Goal: Information Seeking & Learning: Learn about a topic

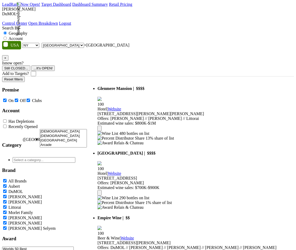
select select "NY"
select select "1069"
select select
click at [91, 43] on span "× Eastern NY State" at bounding box center [106, 45] width 45 height 4
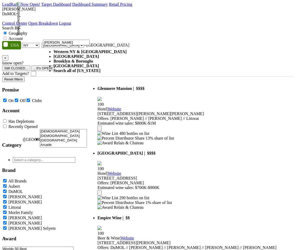
type input "glen"
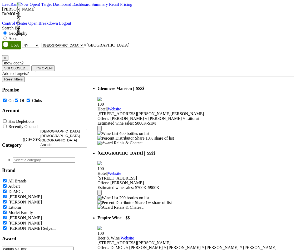
click at [23, 36] on label "Account" at bounding box center [15, 38] width 14 height 4
click at [7, 37] on input "Account" at bounding box center [4, 38] width 3 height 3
radio input "true"
select select
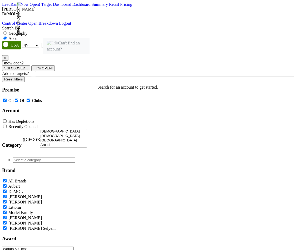
type input "glenmere"
select select "132326"
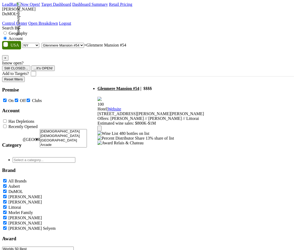
click at [139, 86] on span "Glenmere Mansion #54" at bounding box center [118, 88] width 42 height 4
click at [286, 250] on div "×" at bounding box center [148, 254] width 292 height 5
click at [113, 131] on img at bounding box center [107, 133] width 21 height 5
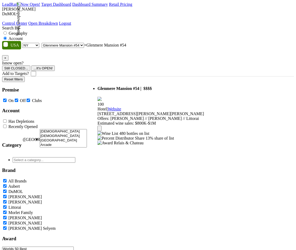
click at [112, 131] on img at bounding box center [107, 133] width 21 height 5
click at [143, 141] on span "Relais & Chateau" at bounding box center [129, 143] width 30 height 4
click at [202, 141] on div "Relais & Chateau" at bounding box center [150, 143] width 106 height 5
click at [126, 43] on span "× Glenmere Mansion #54" at bounding box center [105, 45] width 42 height 4
type input "glenmere"
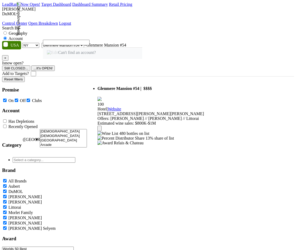
click at [83, 5] on nav "LeadRank Now Open! Target Dashboard Dashboard Summary Retail Pricing Loading...…" at bounding box center [148, 14] width 292 height 24
click at [71, 7] on link "Target Dashboard" at bounding box center [56, 4] width 30 height 4
click at [128, 86] on span "Glenmere Mansion #54" at bounding box center [118, 88] width 42 height 4
click at [137, 86] on span "Glenmere Mansion #54" at bounding box center [118, 88] width 42 height 4
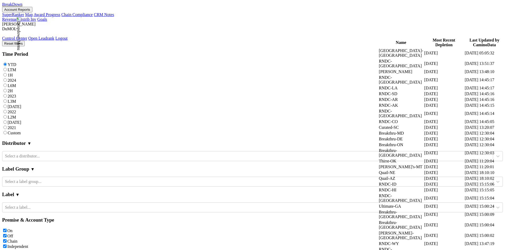
click at [32, 9] on button "Account Reports" at bounding box center [17, 10] width 30 height 6
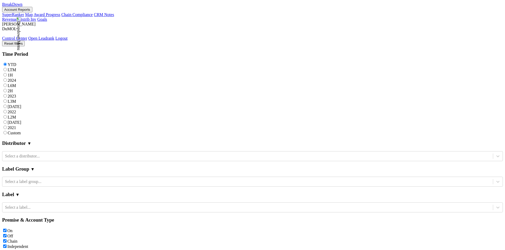
click at [94, 17] on link "CRM Notes" at bounding box center [104, 14] width 20 height 4
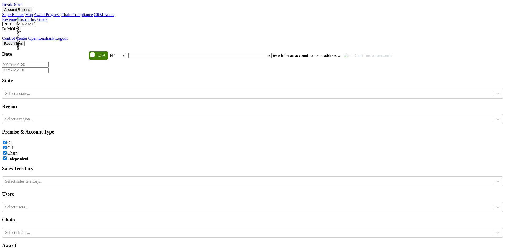
select select "NY"
click at [62, 91] on div "Select a state..." at bounding box center [247, 94] width 491 height 8
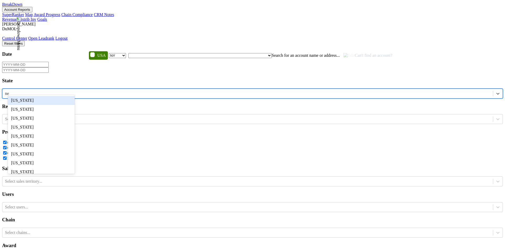
type input "new"
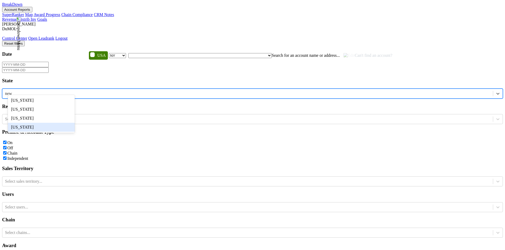
click at [61, 132] on div "New York" at bounding box center [41, 127] width 67 height 9
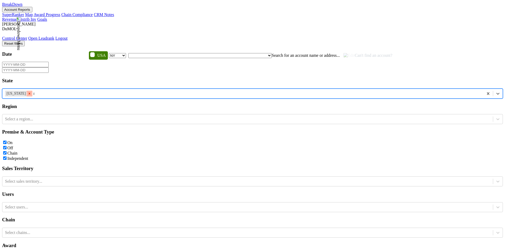
click at [31, 92] on icon "Remove New York" at bounding box center [30, 94] width 4 height 4
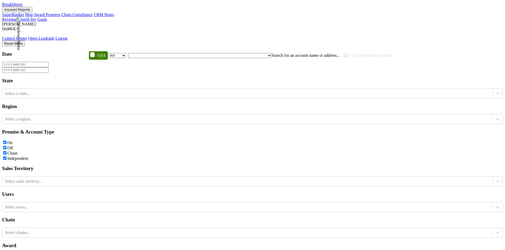
select select "NY"
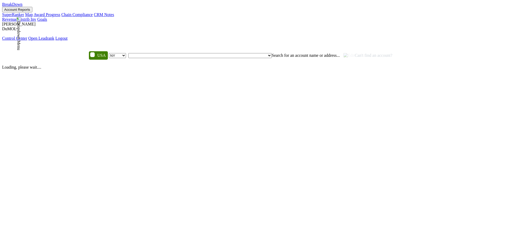
select select "NY"
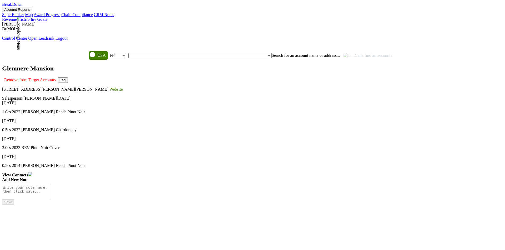
click at [68, 77] on button "Tag" at bounding box center [63, 80] width 10 height 6
click at [17, 220] on button "Cancel" at bounding box center [9, 223] width 15 height 6
click at [28, 173] on b "View Contacts" at bounding box center [15, 175] width 26 height 4
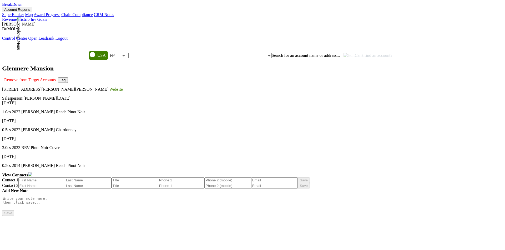
click at [28, 173] on b "View Contacts" at bounding box center [15, 175] width 26 height 4
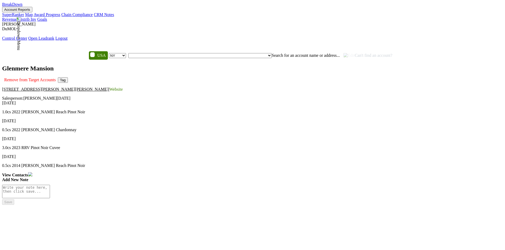
click at [50, 185] on textarea at bounding box center [26, 191] width 48 height 13
type textarea "test"
click at [14, 205] on button "Save" at bounding box center [8, 208] width 12 height 6
click at [272, 53] on span "Search for an account name or address..." at bounding box center [306, 55] width 68 height 4
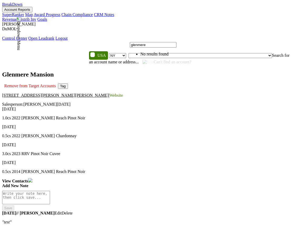
click at [176, 46] on input "glenmere" at bounding box center [153, 45] width 47 height 6
click at [176, 43] on input "glenmere" at bounding box center [153, 45] width 47 height 6
type input "glenmere"
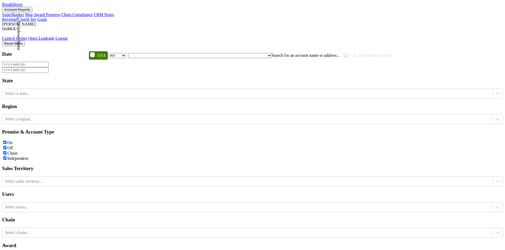
select select "NY"
click at [272, 53] on span "Search for an account name or address..." at bounding box center [306, 55] width 68 height 4
type input "glenmere"
select select "NY"
click at [272, 53] on span "Search for an account name or address..." at bounding box center [306, 55] width 68 height 4
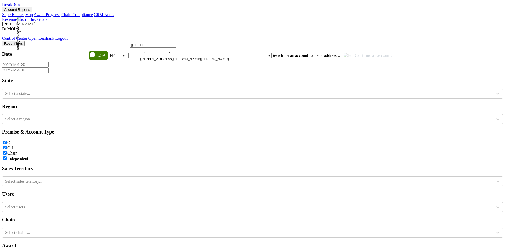
type input "glenmere"
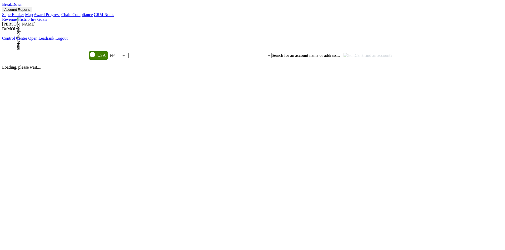
select select "NY"
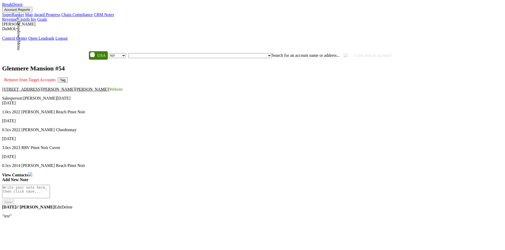
click at [272, 53] on span "Search for an account name or address..." at bounding box center [306, 55] width 68 height 4
type input "glenmere"
click at [32, 172] on img at bounding box center [30, 174] width 4 height 4
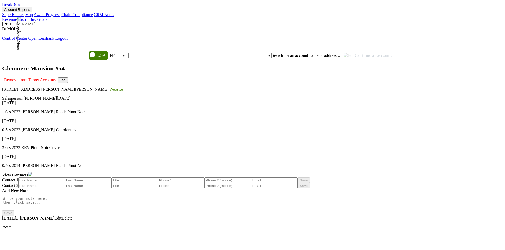
click at [65, 178] on input at bounding box center [41, 181] width 47 height 6
type input "test"
click at [298, 183] on button "Save" at bounding box center [304, 181] width 12 height 6
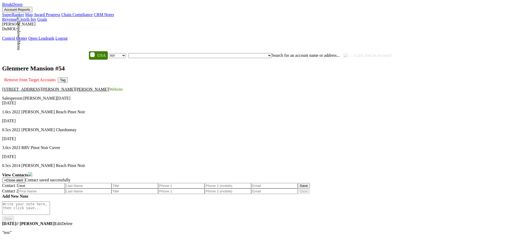
click at [32, 11] on button "Account Reports" at bounding box center [17, 10] width 30 height 6
click at [89, 17] on link "Chain Compliance" at bounding box center [77, 14] width 32 height 4
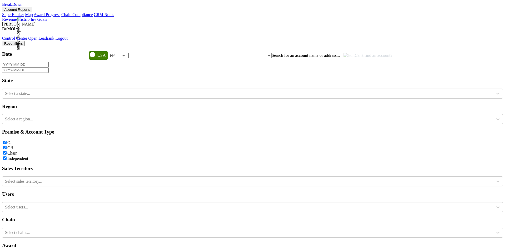
select select "NY"
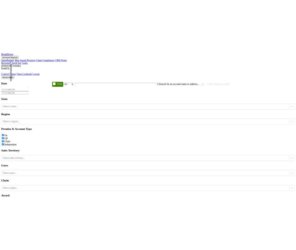
scroll to position [0, 0]
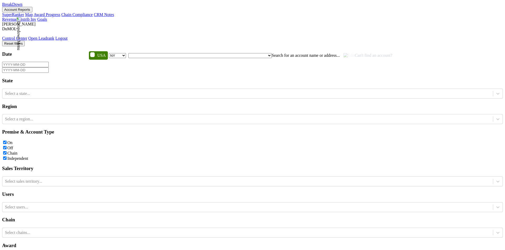
type input "gle"
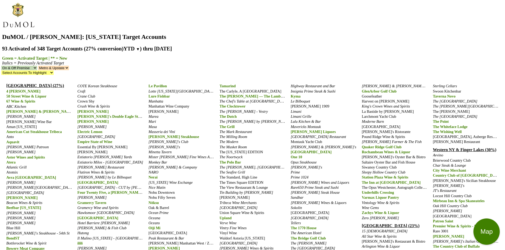
click at [377, 224] on link "Eastern NY State (23%)" at bounding box center [391, 226] width 58 height 4
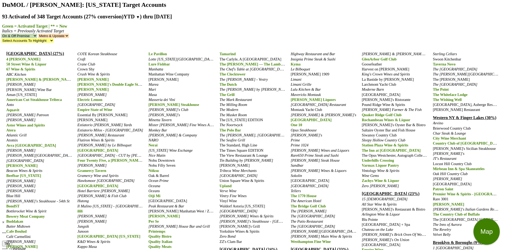
scroll to position [34, 0]
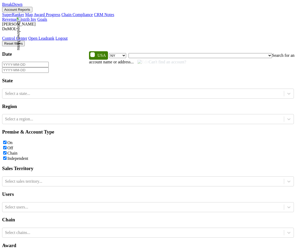
select select "NY"
click at [32, 9] on button "Account Reports" at bounding box center [17, 10] width 30 height 6
click at [24, 17] on link "SuperRanker" at bounding box center [13, 14] width 22 height 4
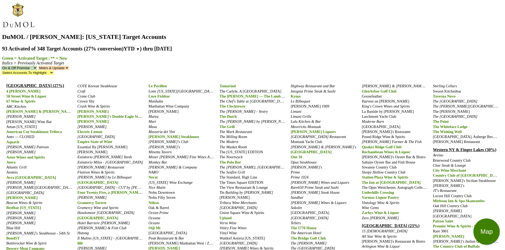
scroll to position [34, 0]
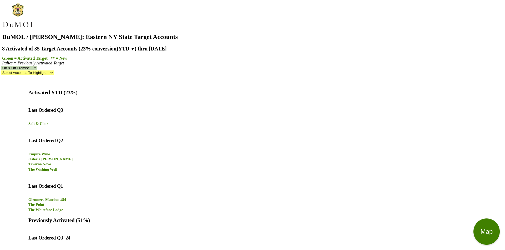
click at [360, 27] on nav "DuMOL / Wilson Daniels: Eastern NY State Target Accounts 8 Activated of 35 Targ…" at bounding box center [252, 38] width 501 height 73
click at [486, 235] on button "Map" at bounding box center [487, 232] width 26 height 26
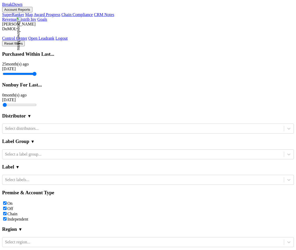
click at [32, 12] on button "Account Reports" at bounding box center [17, 10] width 30 height 6
click at [18, 7] on link "BreakDown" at bounding box center [12, 4] width 20 height 4
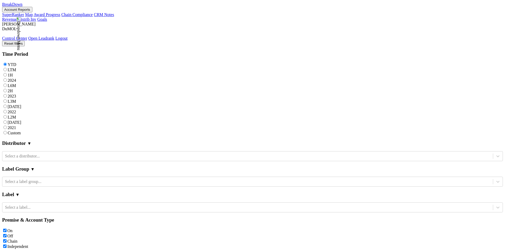
scroll to position [51, 0]
click at [32, 12] on button "Account Reports" at bounding box center [17, 10] width 30 height 6
click at [24, 17] on link "SuperRanker" at bounding box center [13, 14] width 22 height 4
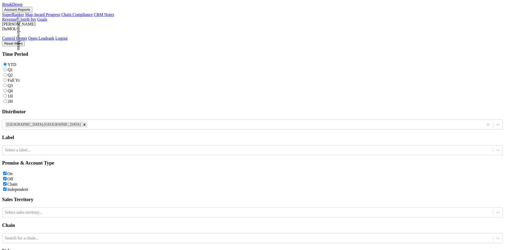
scroll to position [229, 0]
click at [32, 10] on button "Account Reports" at bounding box center [17, 10] width 30 height 6
click at [33, 17] on link "Map" at bounding box center [29, 14] width 8 height 4
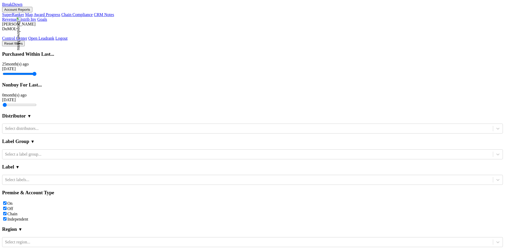
click at [32, 11] on button "Account Reports" at bounding box center [17, 10] width 30 height 6
click at [60, 17] on link "Award Progress" at bounding box center [47, 14] width 27 height 4
click at [32, 10] on button "Account Reports" at bounding box center [17, 10] width 30 height 6
click at [94, 17] on link "CRM Notes" at bounding box center [104, 14] width 20 height 4
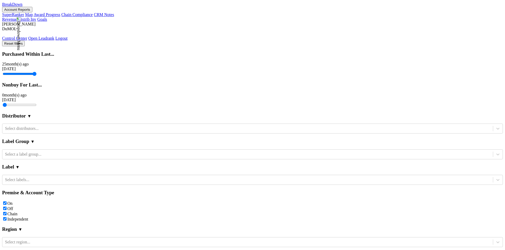
type input "glenme"
click at [32, 12] on button "Account Reports" at bounding box center [17, 10] width 30 height 6
click at [116, 6] on nav "BreakDown Account Reports SuperRanker Map Award Progress Chain Compliance CRM N…" at bounding box center [252, 21] width 501 height 39
click at [22, 7] on link "BreakDown" at bounding box center [12, 4] width 20 height 4
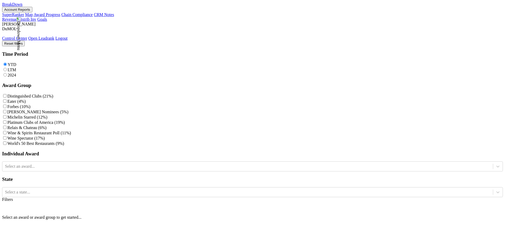
click at [26, 99] on label "Eater (4%)" at bounding box center [16, 101] width 18 height 4
click at [7, 99] on input "Eater (4%)" at bounding box center [4, 100] width 3 height 3
checkbox input "true"
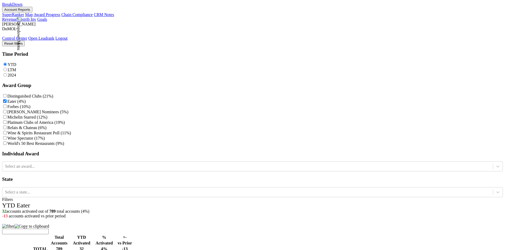
scroll to position [2339, 0]
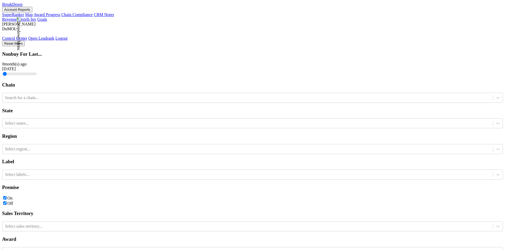
type input "g"
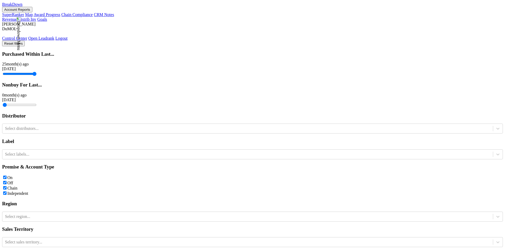
type input "glenme"
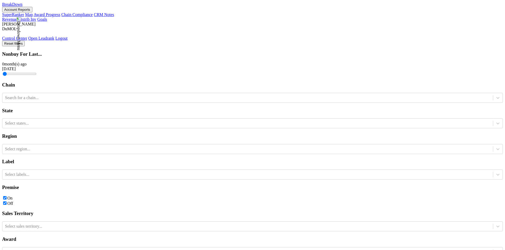
type input "[PERSON_NAME]"
type input "chop"
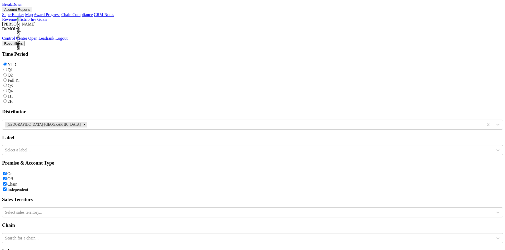
scroll to position [25, 0]
click at [55, 235] on link "Tables Only PDF" at bounding box center [55, 237] width 29 height 4
click at [53, 235] on link "Tables Only PDF" at bounding box center [55, 237] width 29 height 4
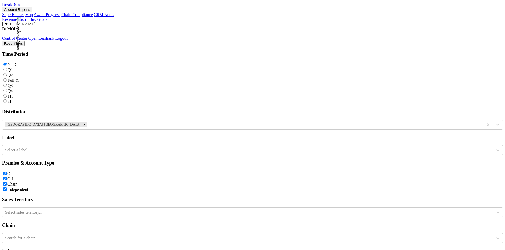
scroll to position [229, 0]
